Goal: Task Accomplishment & Management: Complete application form

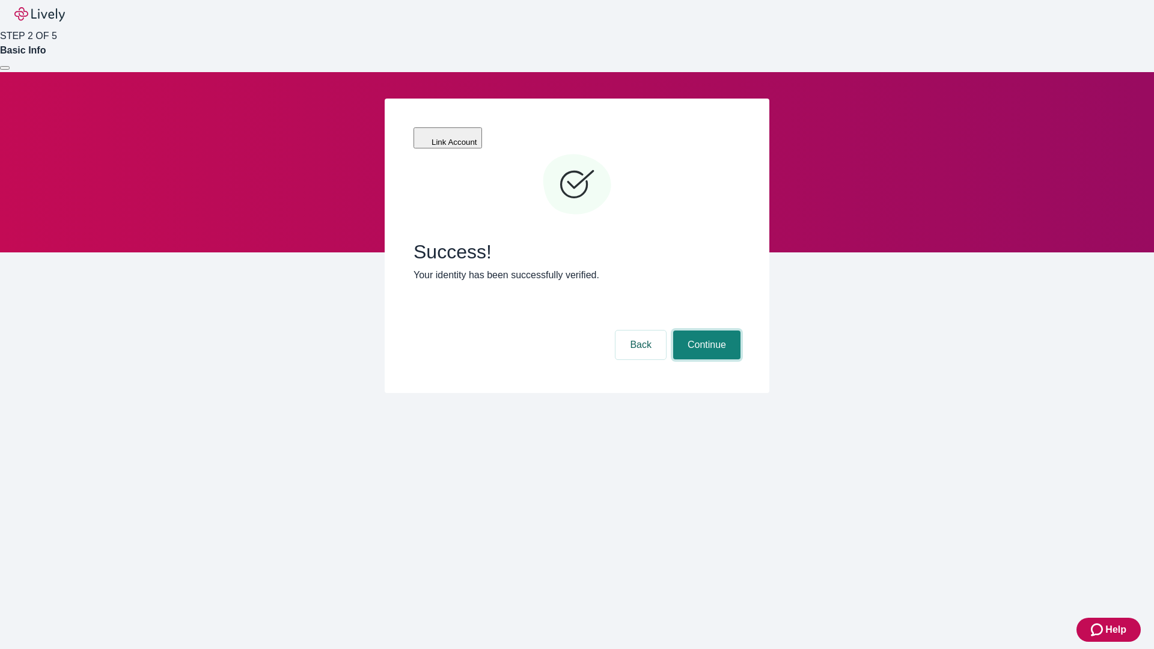
click at [705, 330] on button "Continue" at bounding box center [706, 344] width 67 height 29
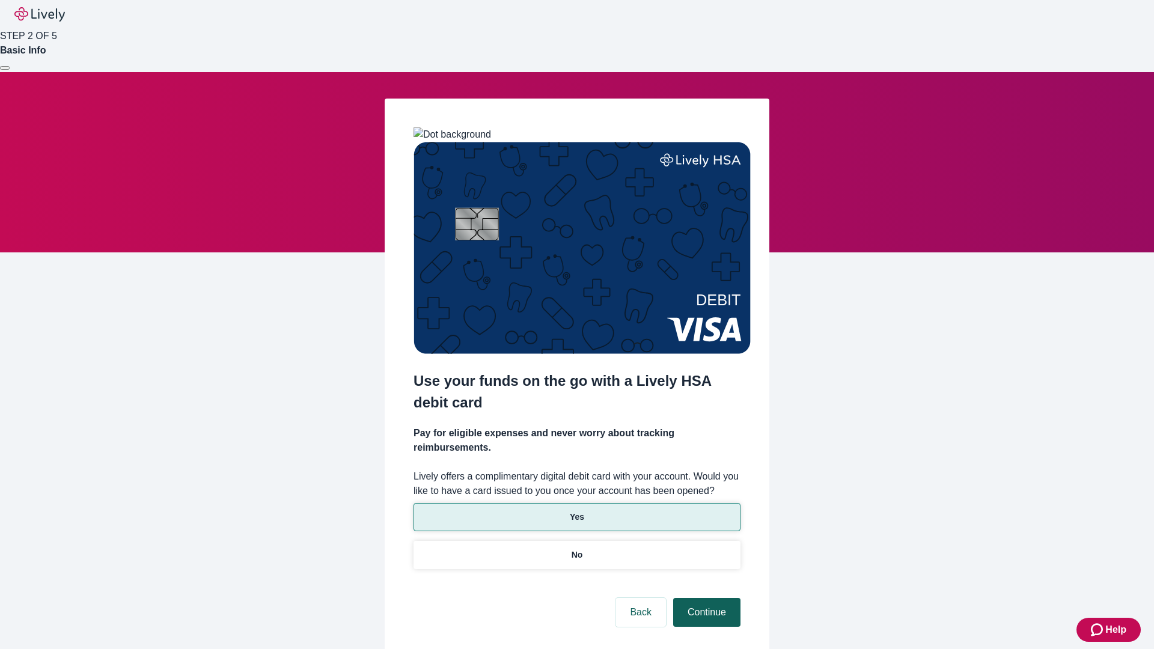
click at [576, 549] on p "No" at bounding box center [576, 555] width 11 height 13
click at [705, 598] on button "Continue" at bounding box center [706, 612] width 67 height 29
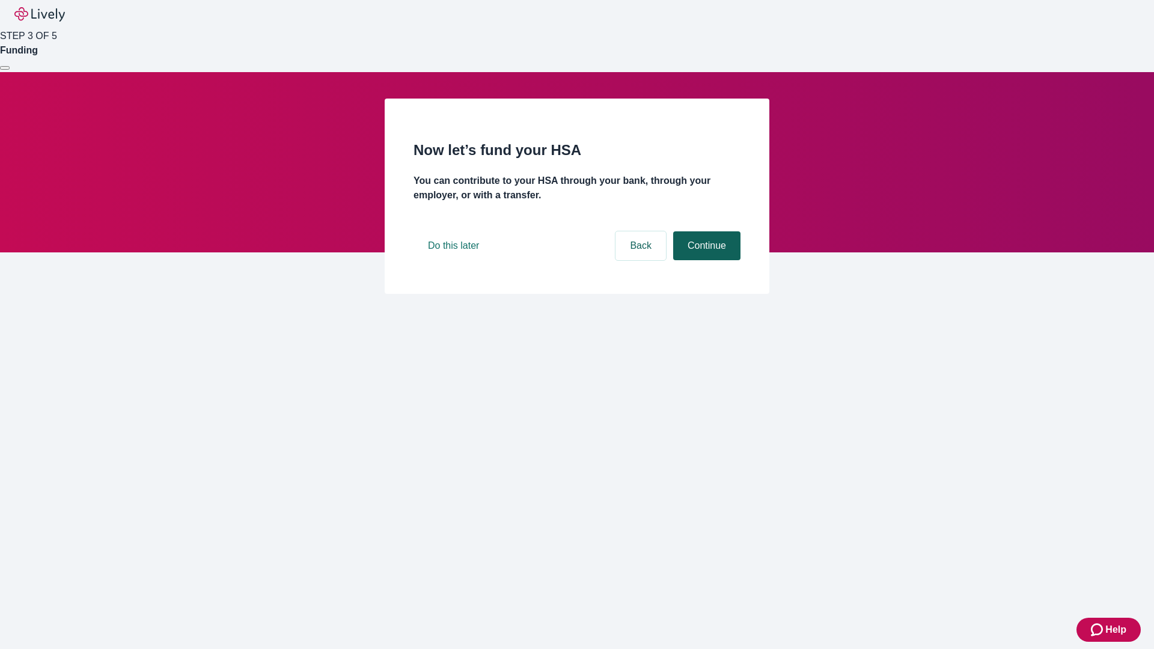
click at [705, 260] on button "Continue" at bounding box center [706, 245] width 67 height 29
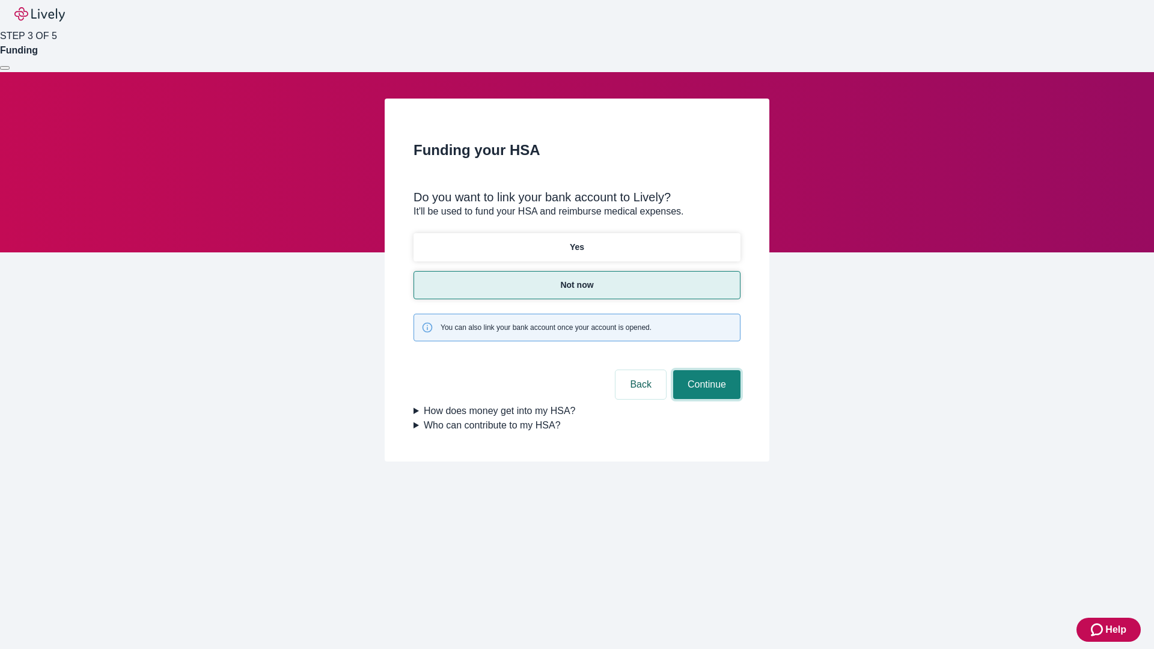
click at [705, 370] on button "Continue" at bounding box center [706, 384] width 67 height 29
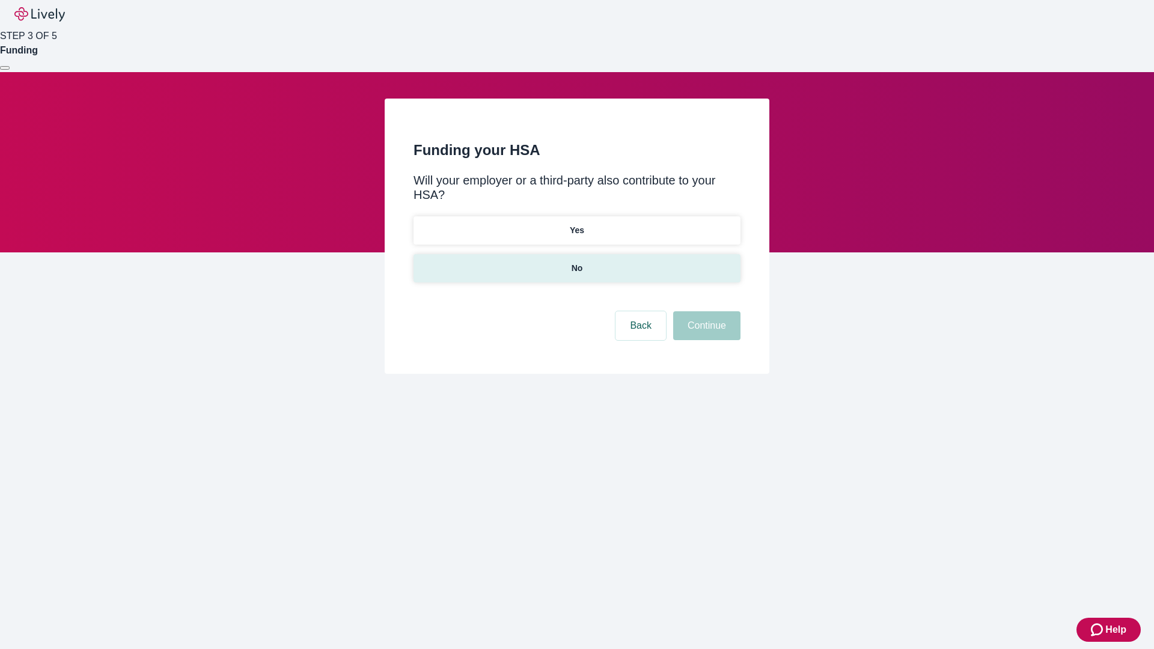
click at [576, 262] on p "No" at bounding box center [576, 268] width 11 height 13
click at [705, 311] on button "Continue" at bounding box center [706, 325] width 67 height 29
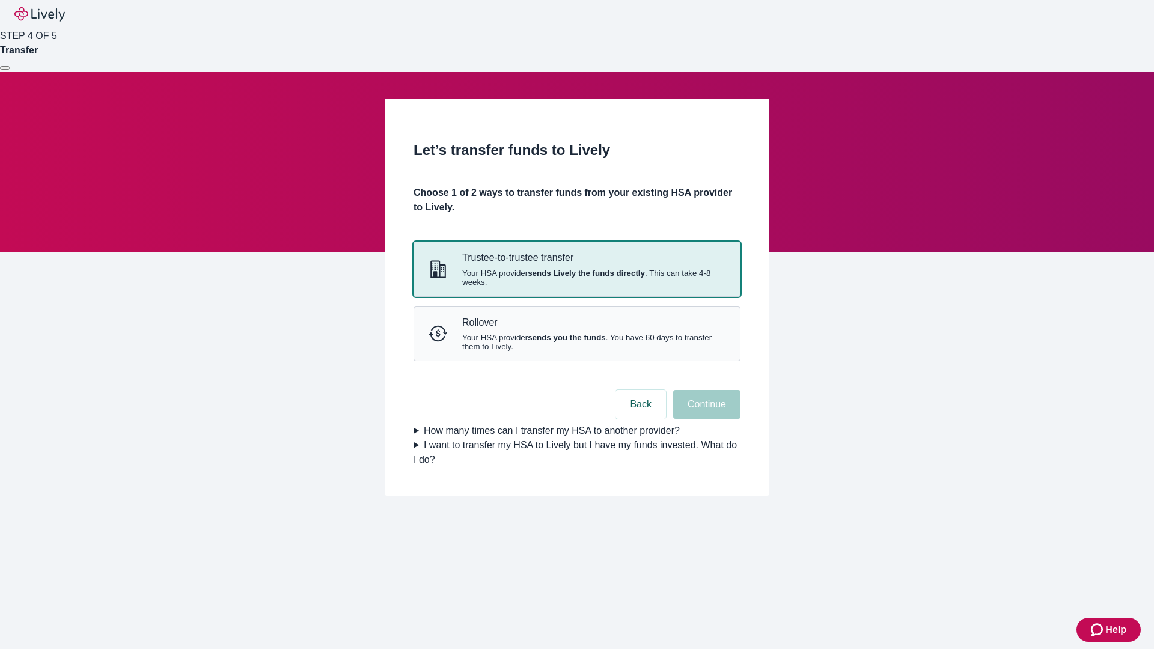
click at [576, 278] on strong "sends Lively the funds directly" at bounding box center [585, 273] width 117 height 9
click at [705, 419] on button "Continue" at bounding box center [706, 404] width 67 height 29
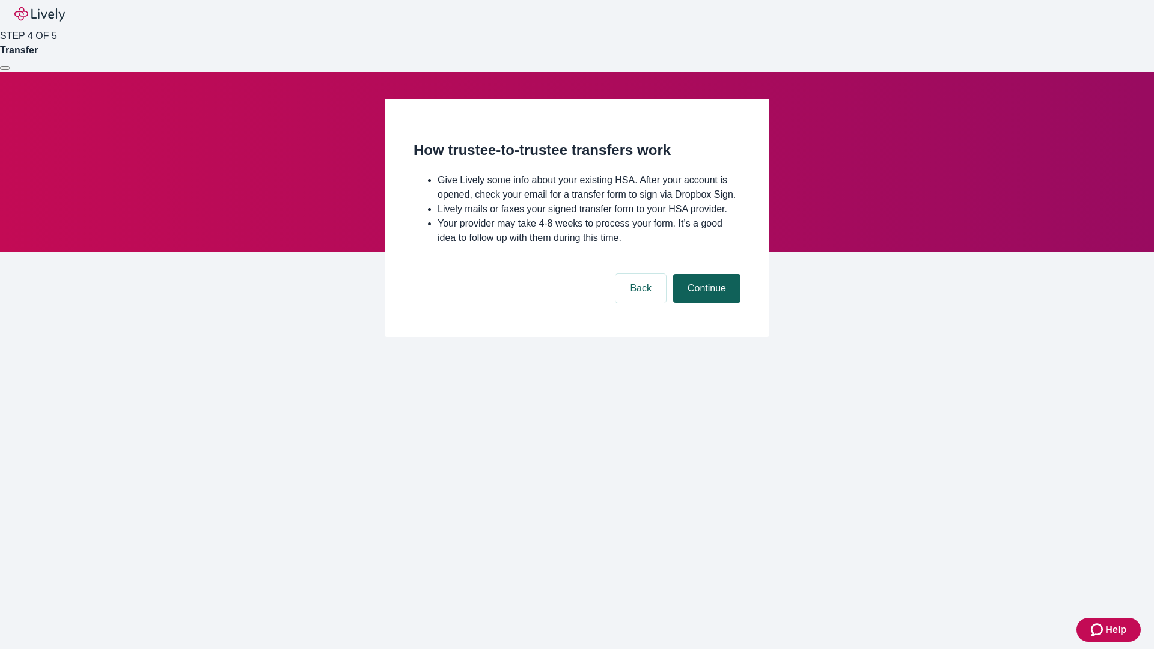
click at [705, 303] on button "Continue" at bounding box center [706, 288] width 67 height 29
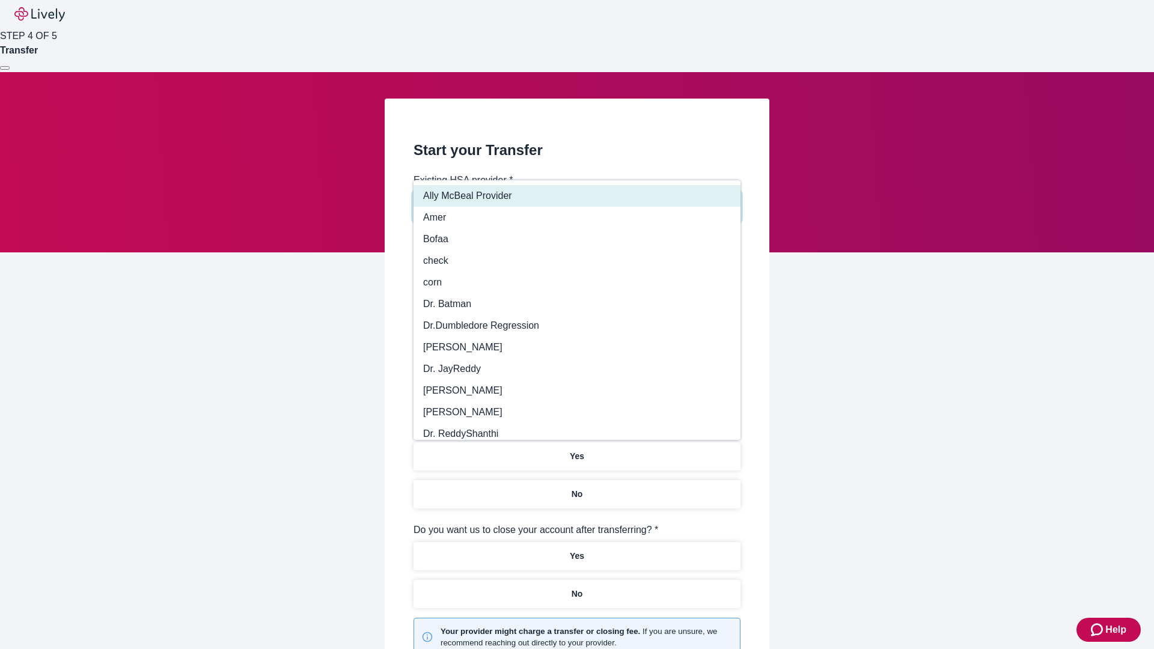
type input "Other"
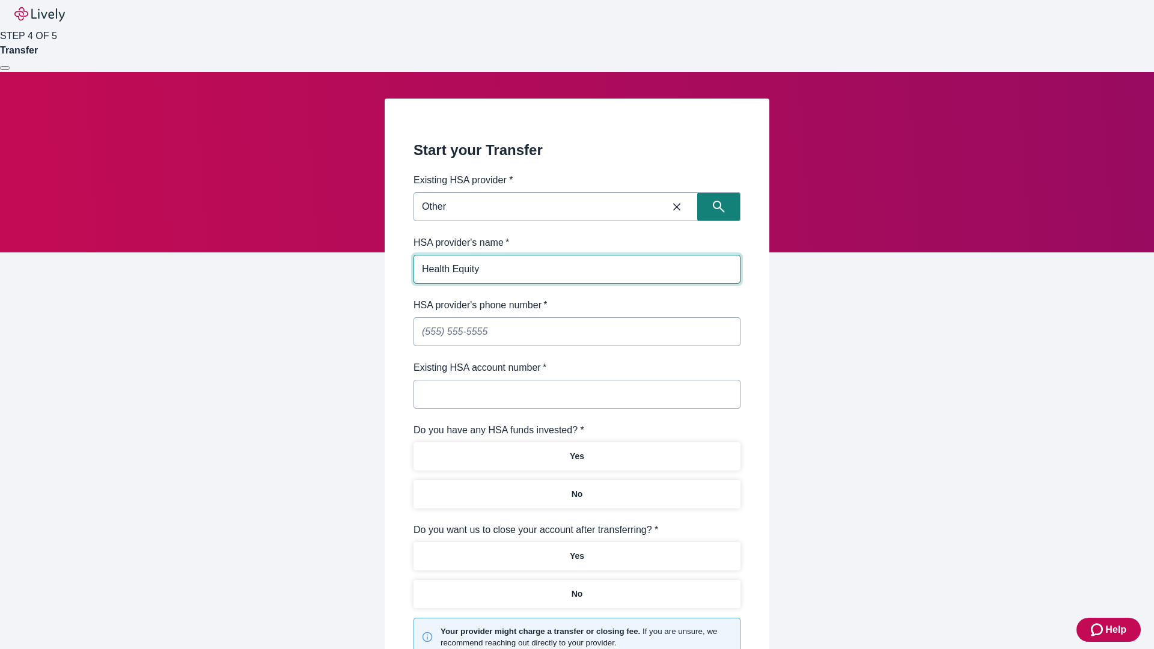
type input "Health Equity"
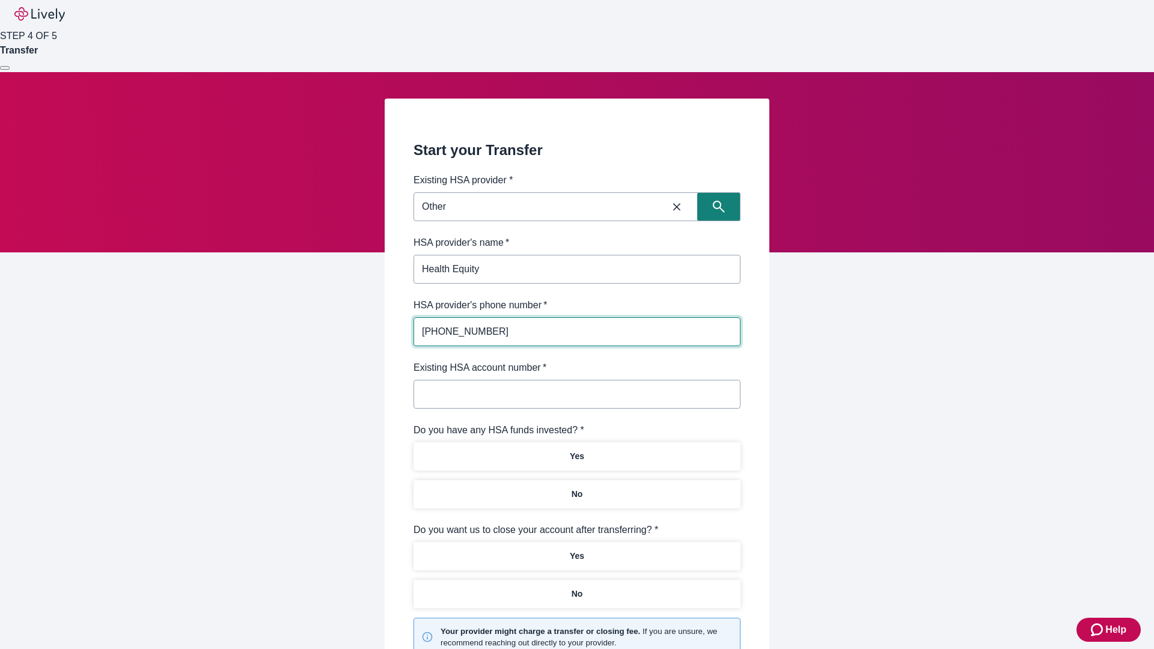
type input "[PHONE_NUMBER]"
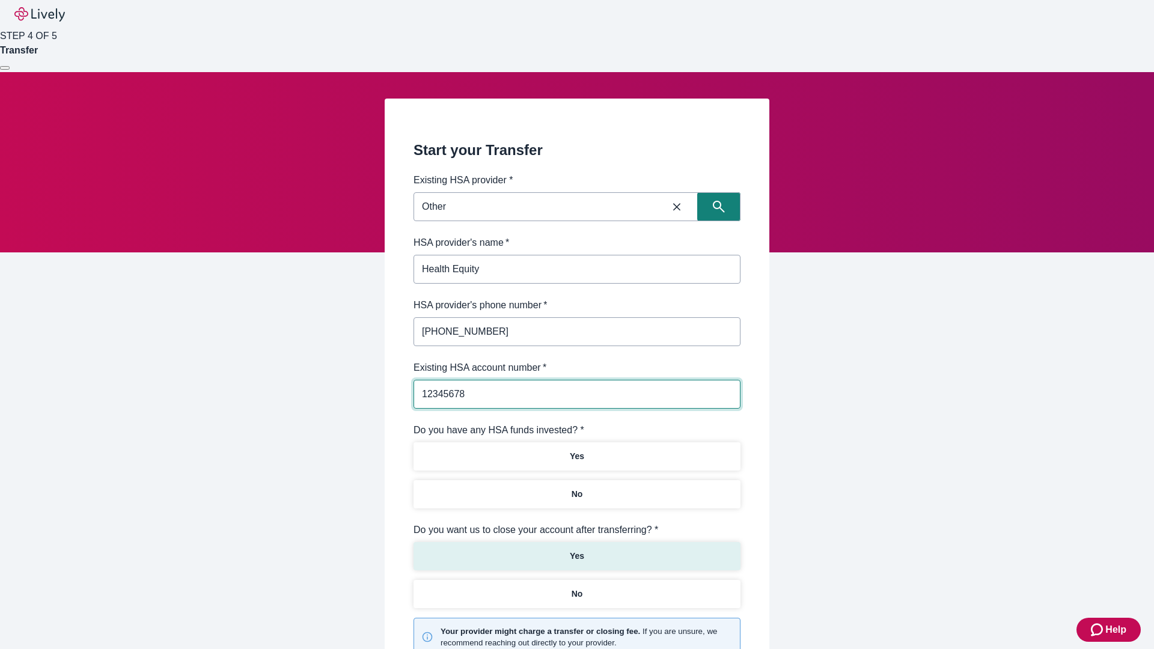
type input "12345678"
click at [576, 488] on p "No" at bounding box center [576, 494] width 11 height 13
click at [576, 550] on p "Yes" at bounding box center [577, 556] width 14 height 13
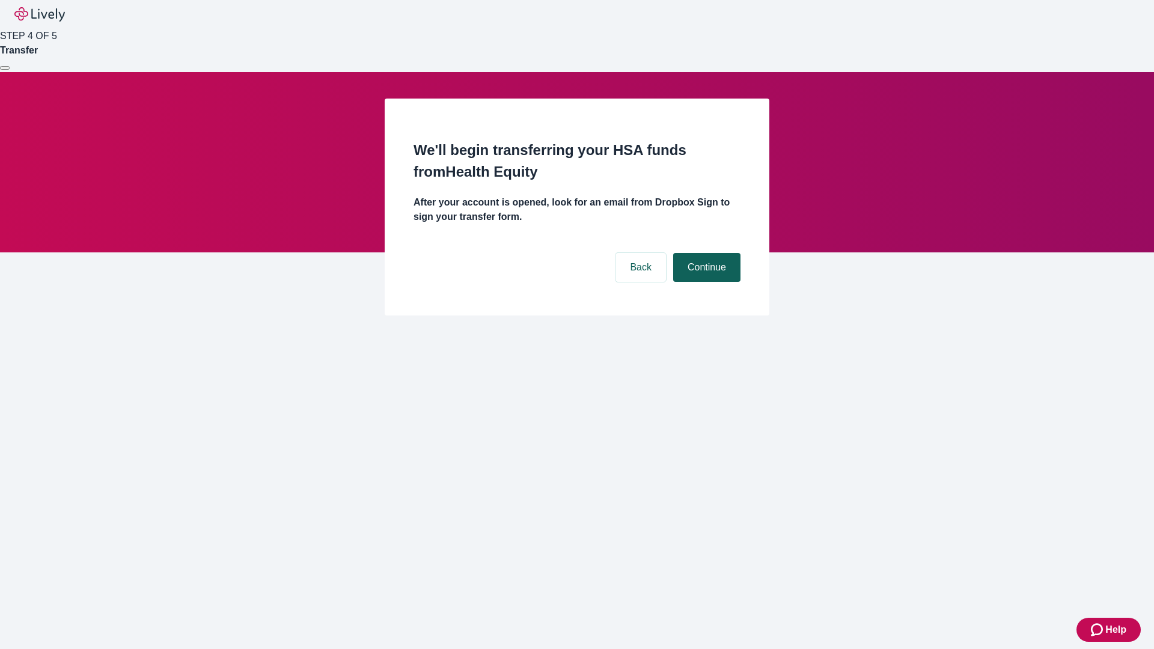
click at [705, 253] on button "Continue" at bounding box center [706, 267] width 67 height 29
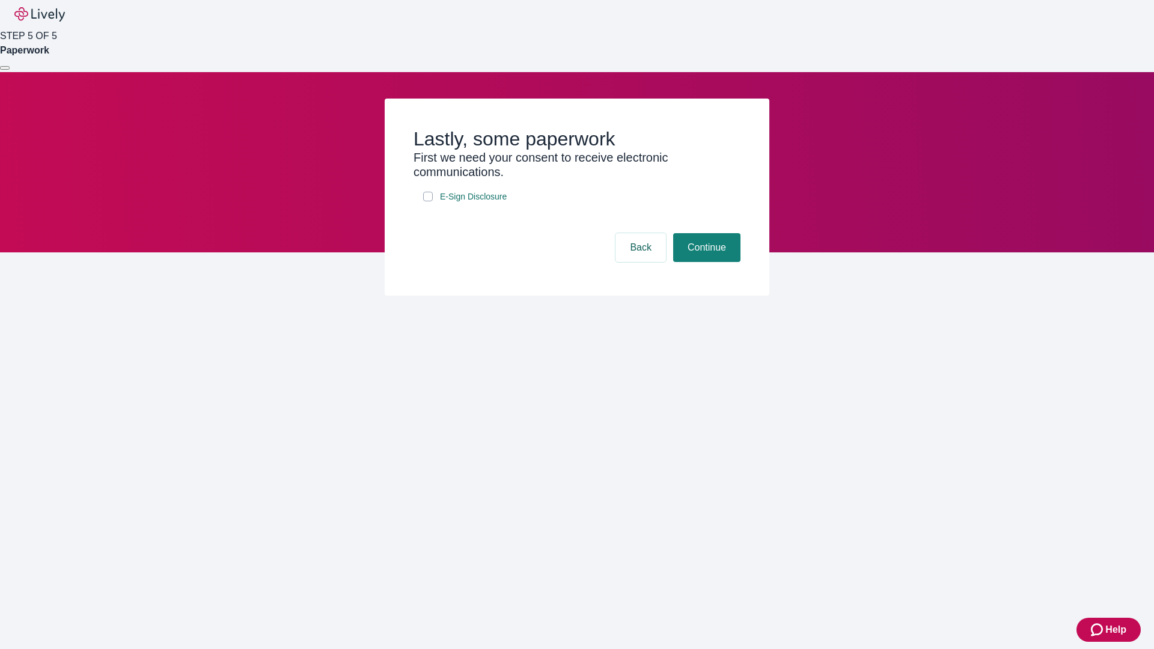
click at [428, 201] on input "E-Sign Disclosure" at bounding box center [428, 197] width 10 height 10
checkbox input "true"
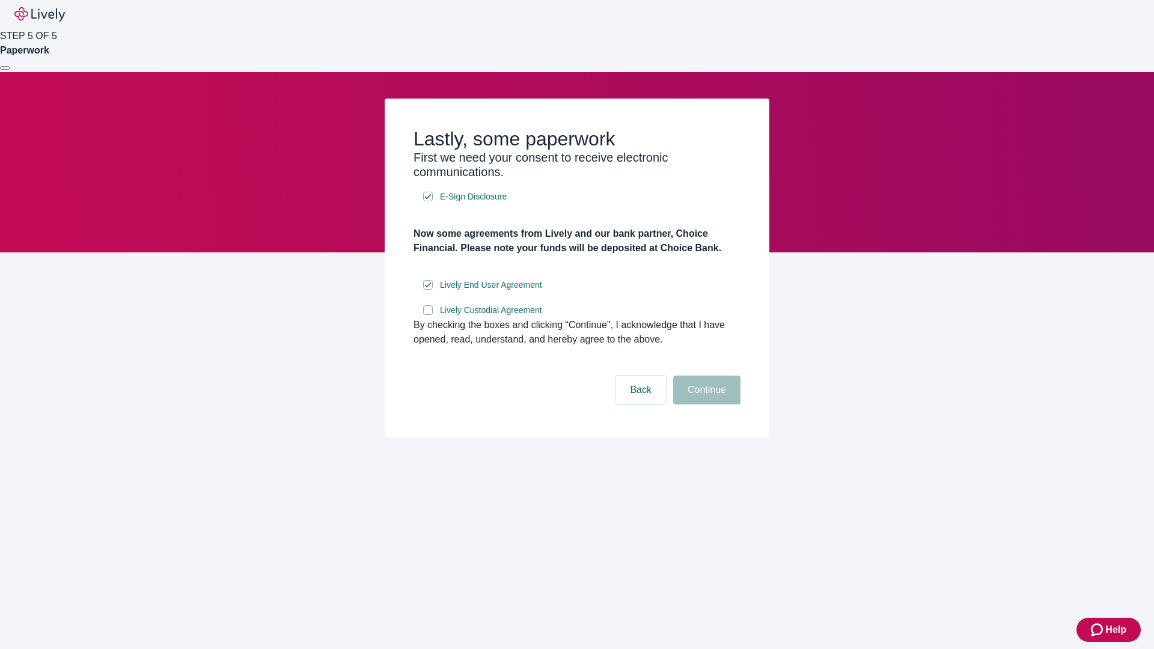
click at [428, 315] on input "Lively Custodial Agreement" at bounding box center [428, 310] width 10 height 10
checkbox input "true"
click at [705, 404] on button "Continue" at bounding box center [706, 389] width 67 height 29
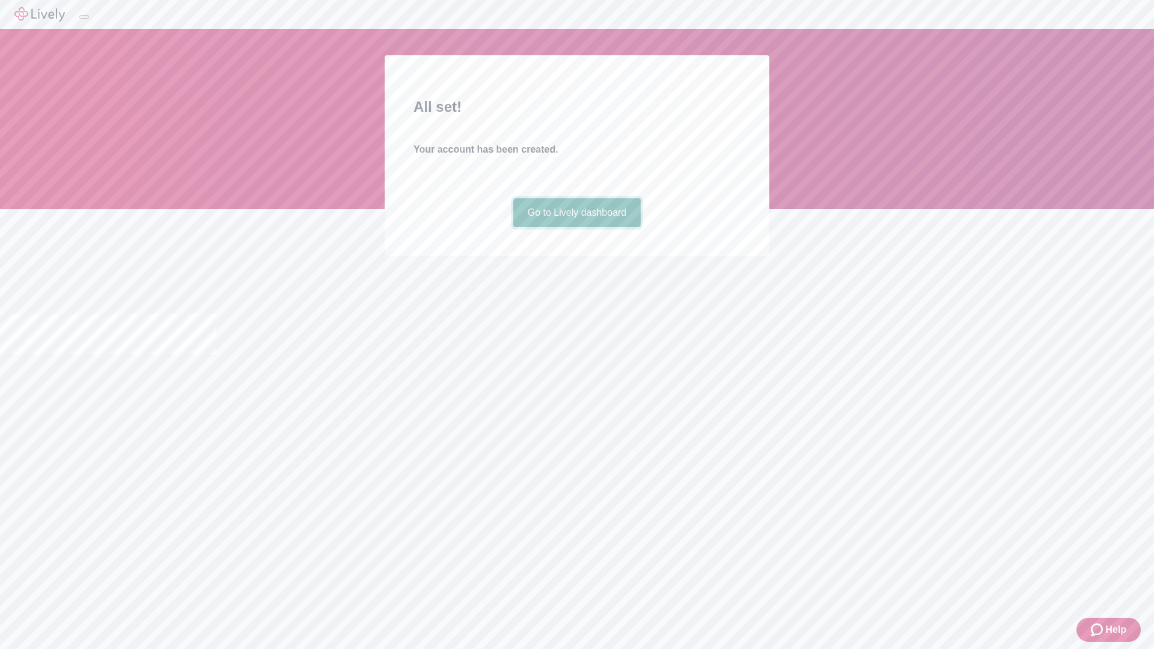
click at [576, 227] on link "Go to Lively dashboard" at bounding box center [577, 212] width 128 height 29
